Goal: Task Accomplishment & Management: Manage account settings

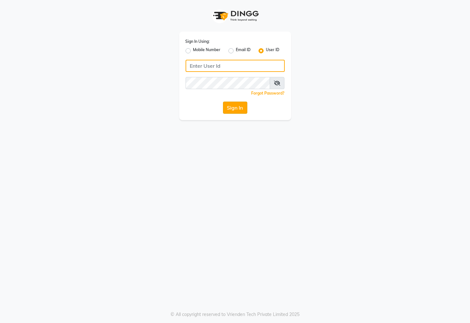
type input "7609999905"
click at [228, 111] on button "Sign In" at bounding box center [235, 108] width 24 height 12
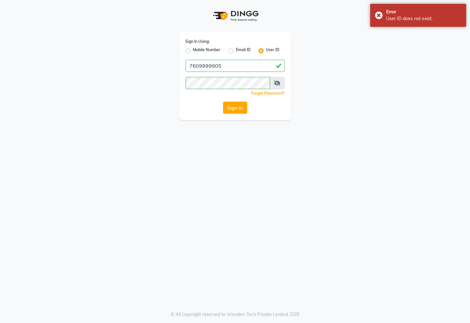
click at [274, 84] on icon at bounding box center [277, 83] width 6 height 5
click at [193, 50] on label "Mobile Number" at bounding box center [207, 51] width 28 height 8
click at [193, 50] on input "Mobile Number" at bounding box center [195, 49] width 4 height 4
radio input "true"
radio input "false"
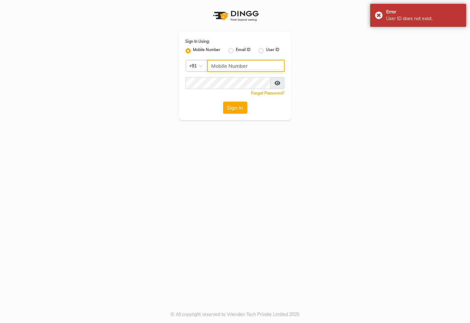
click at [225, 65] on input "Username" at bounding box center [246, 66] width 78 height 12
type input "7609999905"
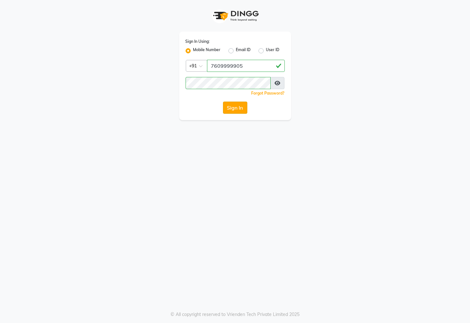
click at [238, 108] on button "Sign In" at bounding box center [235, 108] width 24 height 12
